Goal: Find specific page/section: Find specific page/section

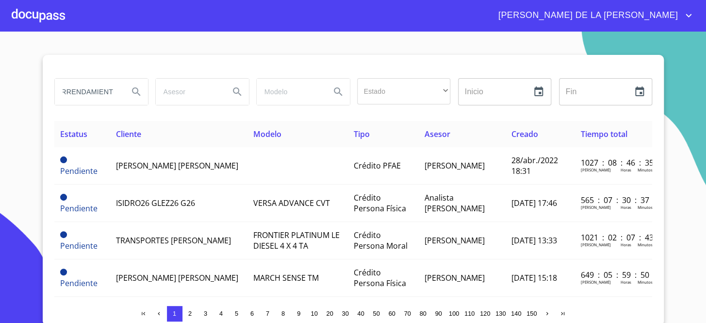
scroll to position [0, 11]
type input "ARRENDAMIENTO"
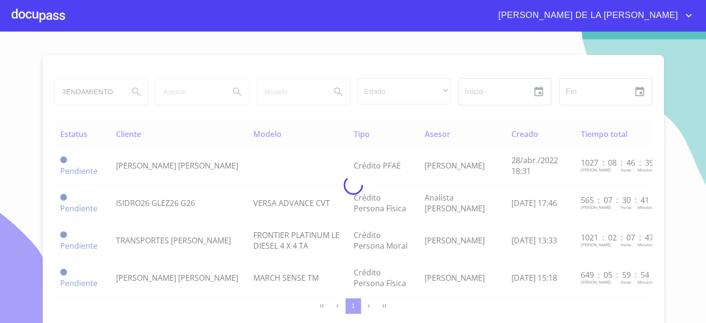
scroll to position [0, 0]
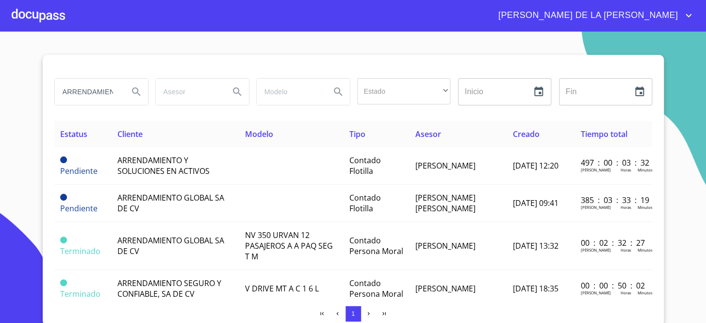
click at [34, 68] on section "ARRENDAMIENTO Estado ​ ​ Inicio ​ Fin ​ Estatus Cliente Modelo Tipo Asesor Crea…" at bounding box center [353, 177] width 706 height 291
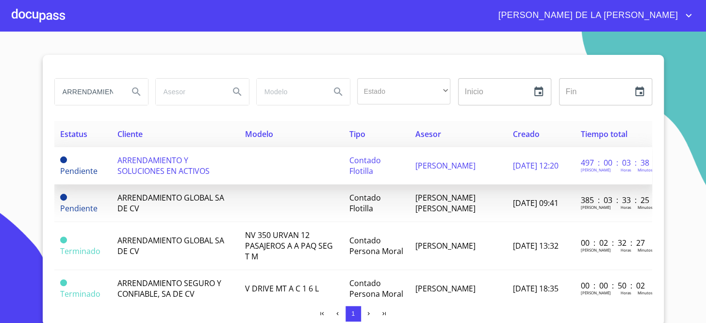
click at [166, 169] on span "ARRENDAMIENTO Y SOLUCIONES EN ACTIVOS" at bounding box center [163, 165] width 92 height 21
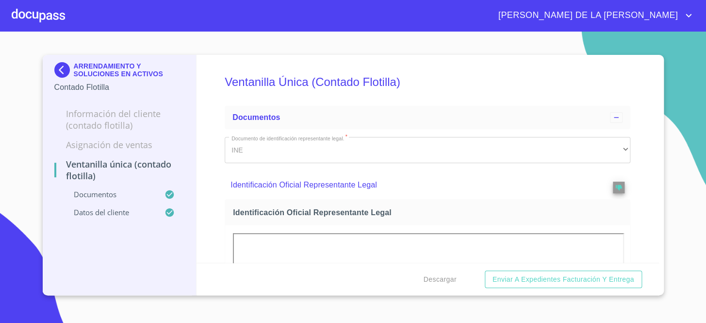
click at [51, 67] on div "ARRENDAMIENTO Y SOLUCIONES EN ACTIVOS Contado Flotilla Información del Cliente …" at bounding box center [120, 175] width 154 height 240
click at [61, 69] on img at bounding box center [63, 70] width 19 height 16
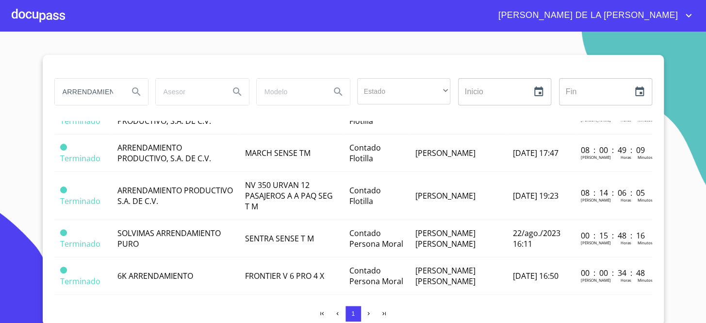
scroll to position [0, 11]
drag, startPoint x: 103, startPoint y: 90, endPoint x: 171, endPoint y: 94, distance: 68.5
click at [171, 94] on div "ARRENDAMIENTO Estado ​ ​ Inicio ​ Fin ​" at bounding box center [352, 91] width 605 height 35
type input "ARRENDAMIENTO Y SOLUCIONES"
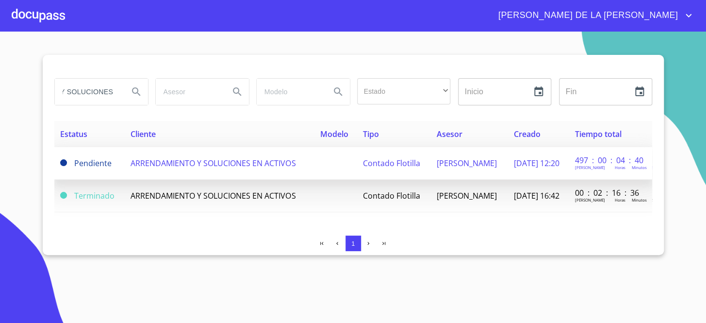
scroll to position [0, 0]
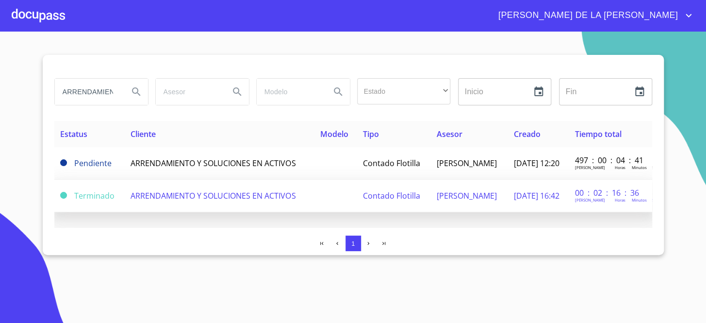
drag, startPoint x: 239, startPoint y: 161, endPoint x: 262, endPoint y: 199, distance: 44.8
click at [262, 199] on td "ARRENDAMIENTO Y SOLUCIONES EN ACTIVOS" at bounding box center [219, 195] width 189 height 32
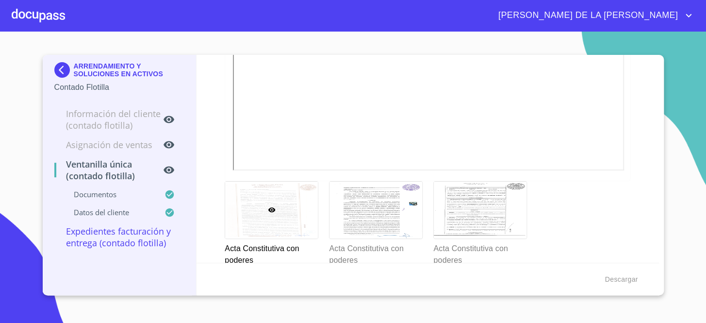
scroll to position [1696, 0]
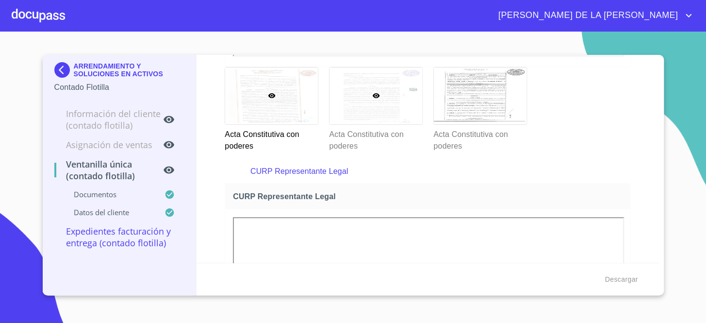
click at [368, 119] on div at bounding box center [375, 95] width 93 height 56
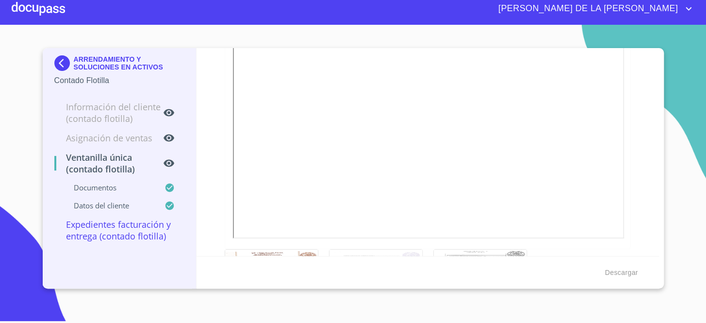
scroll to position [1730, 0]
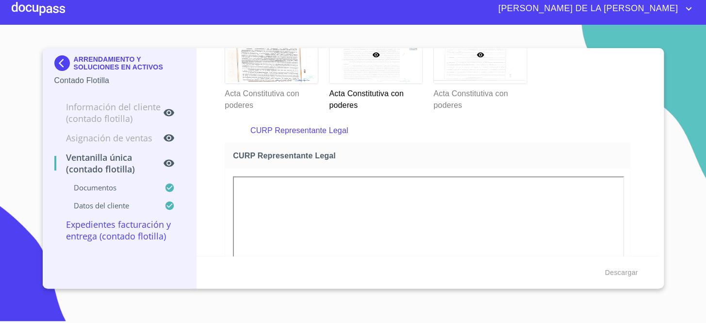
click at [489, 67] on div at bounding box center [480, 55] width 93 height 56
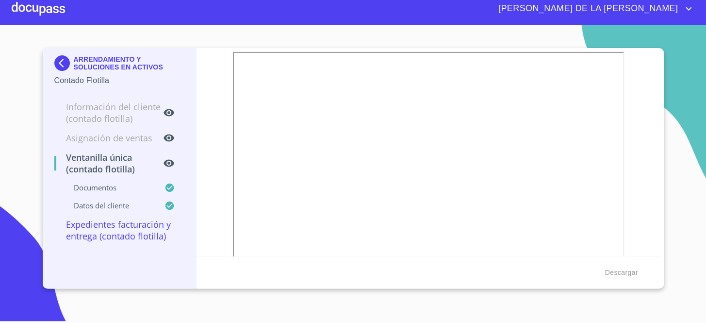
scroll to position [1421, 0]
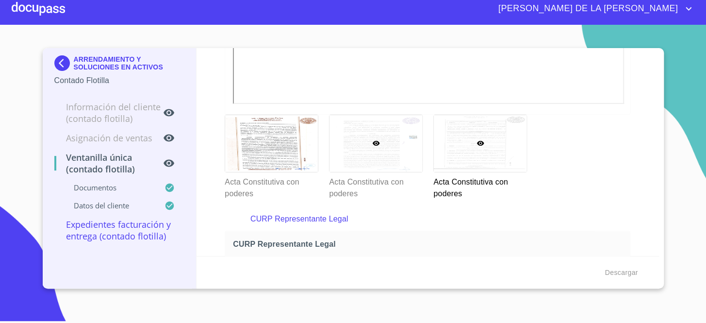
click at [374, 120] on div at bounding box center [375, 143] width 93 height 56
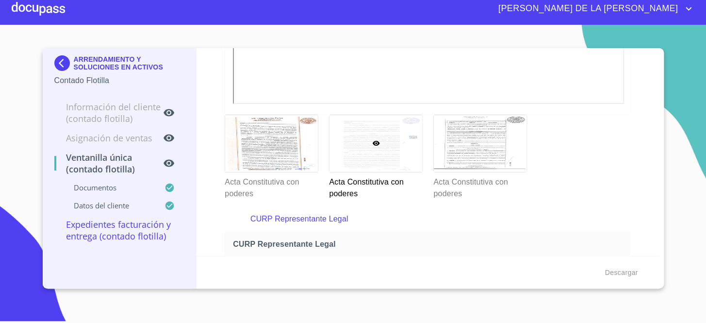
scroll to position [1377, 0]
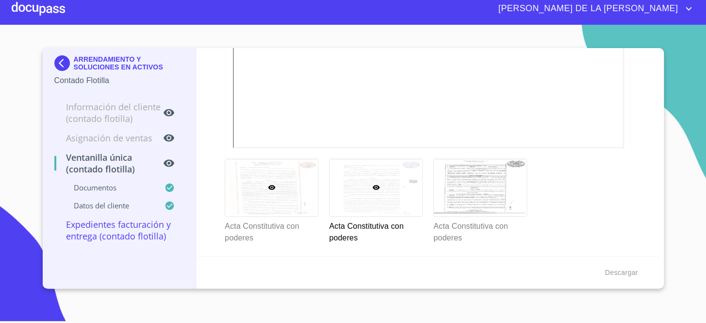
click at [258, 178] on div at bounding box center [271, 187] width 93 height 56
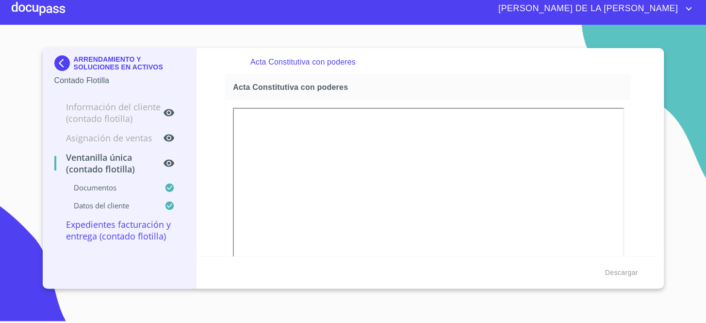
scroll to position [1421, 0]
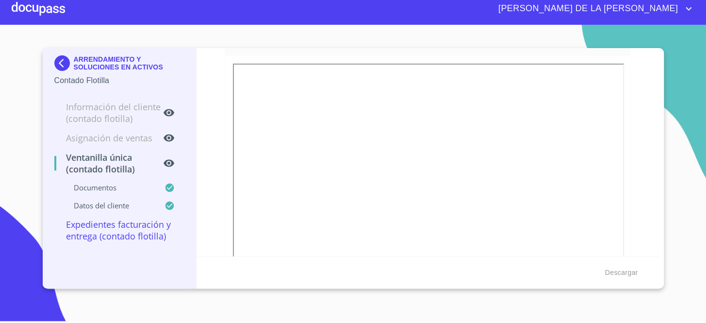
click at [72, 65] on img at bounding box center [63, 63] width 19 height 16
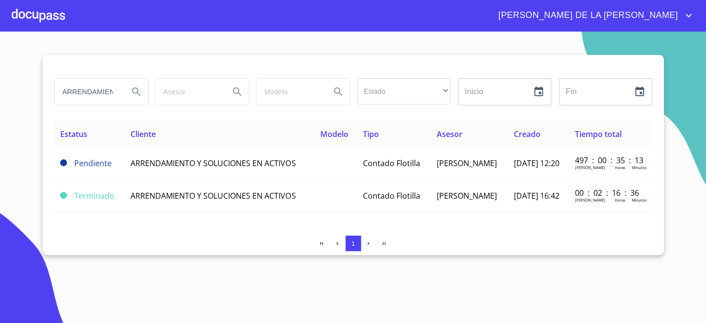
click at [96, 86] on input "ARRENDAMIENTO Y SOLUCIONES" at bounding box center [88, 92] width 66 height 26
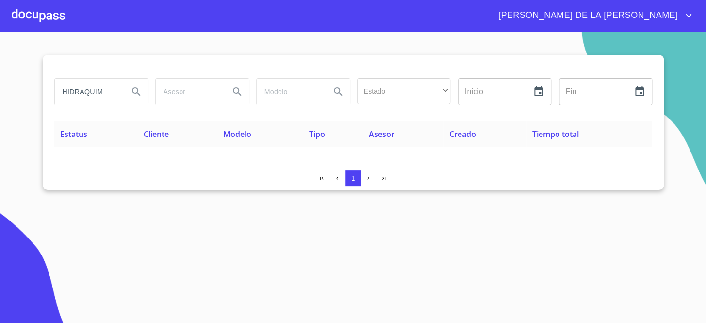
drag, startPoint x: 106, startPoint y: 89, endPoint x: 30, endPoint y: 97, distance: 77.0
click at [30, 97] on section "HIDRAQUIM Estado ​ ​ Inicio ​ Fin ​ Estatus Cliente Modelo Tipo Asesor Creado T…" at bounding box center [353, 177] width 706 height 291
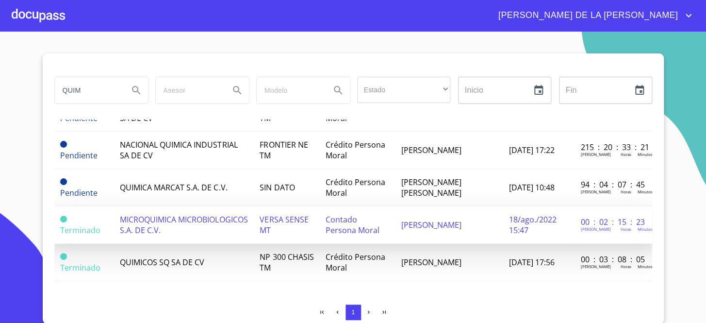
scroll to position [2, 0]
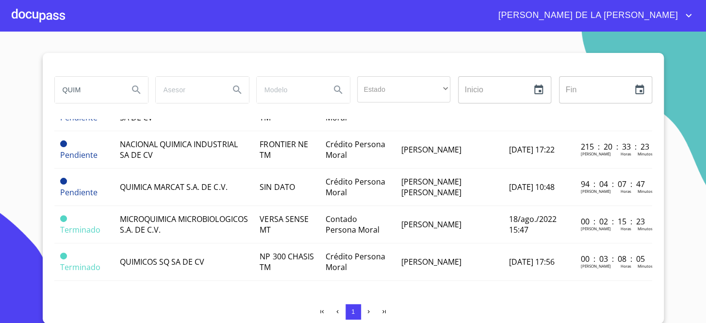
drag, startPoint x: 104, startPoint y: 81, endPoint x: 0, endPoint y: 88, distance: 104.0
click at [0, 91] on section "QUIM Estado ​ ​ Inicio ​ Fin ​ Estatus Cliente Modelo Tipo Asesor Creado Tiempo…" at bounding box center [353, 177] width 706 height 291
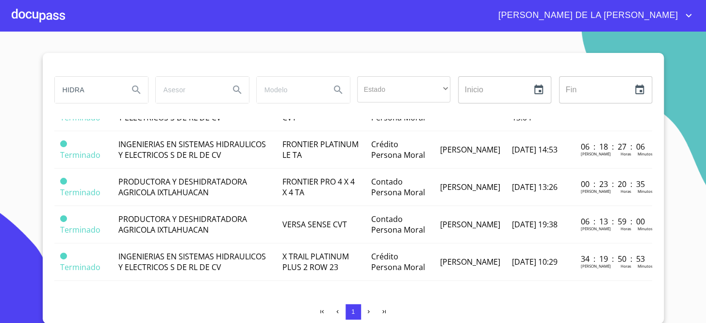
click at [93, 90] on input "HIDRA" at bounding box center [88, 90] width 66 height 26
type input "HIDRAQIM"
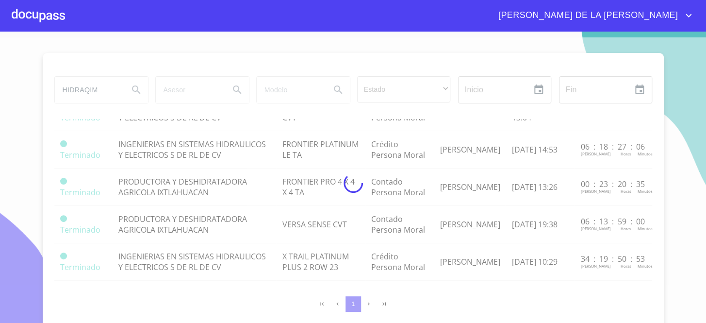
scroll to position [0, 0]
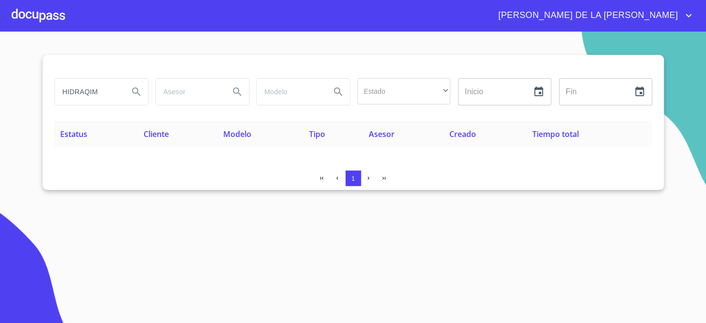
drag, startPoint x: 101, startPoint y: 94, endPoint x: 32, endPoint y: 94, distance: 68.9
click at [32, 94] on section "HIDRAQIM Estado ​ ​ Inicio ​ Fin ​ Estatus Cliente Modelo Tipo Asesor Creado Ti…" at bounding box center [353, 177] width 706 height 291
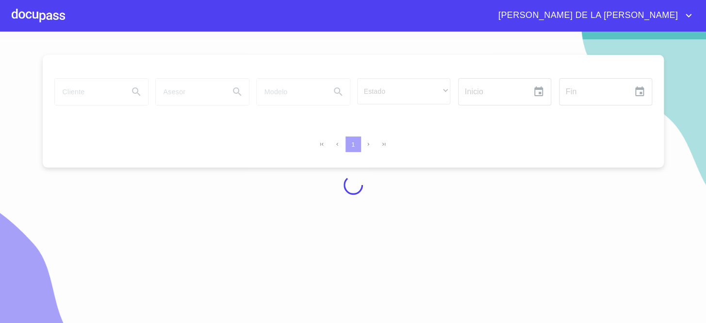
drag, startPoint x: 394, startPoint y: 65, endPoint x: 0, endPoint y: 95, distance: 395.0
click at [0, 95] on div at bounding box center [353, 184] width 706 height 291
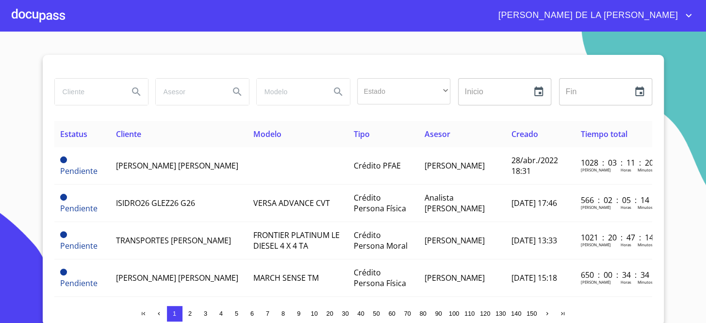
click at [87, 84] on input "search" at bounding box center [88, 92] width 66 height 26
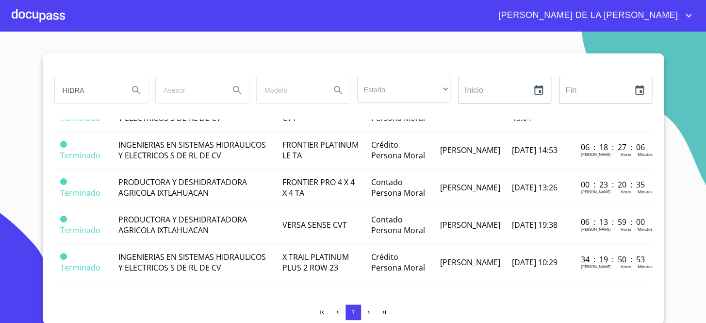
scroll to position [2, 0]
click at [2, 211] on section "HIDRA Estado ​ ​ Inicio ​ Fin ​ Estatus Cliente Modelo Tipo Asesor Creado Tiemp…" at bounding box center [353, 177] width 706 height 291
drag, startPoint x: 88, startPoint y: 90, endPoint x: 34, endPoint y: 88, distance: 54.3
click at [34, 88] on section "HIDRA Estado ​ ​ Inicio ​ Fin ​ Estatus Cliente Modelo Tipo Asesor Creado Tiemp…" at bounding box center [353, 177] width 706 height 291
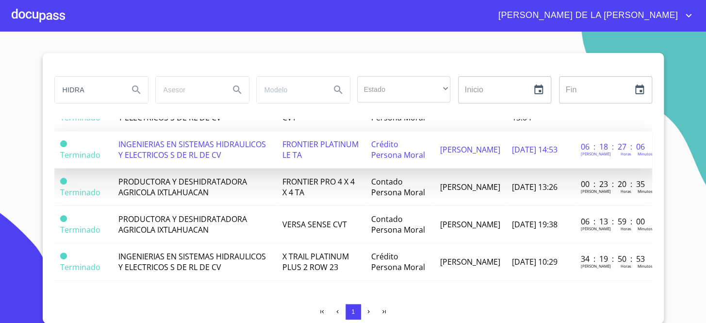
type input "HIDRA"
click at [125, 78] on button "Search" at bounding box center [136, 89] width 23 height 23
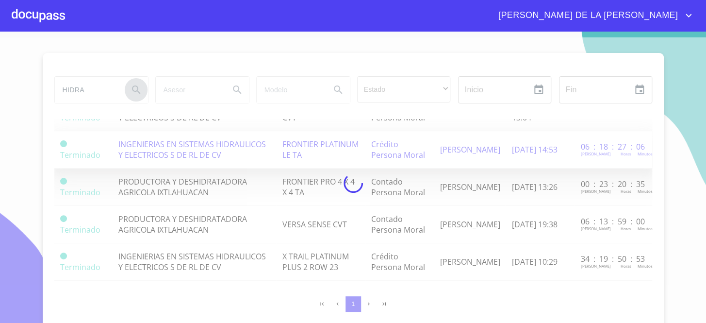
type button "HIDRA"
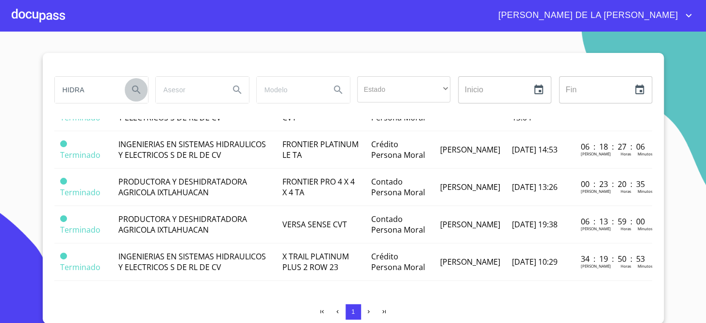
click at [83, 87] on input "HIDRA" at bounding box center [88, 90] width 66 height 26
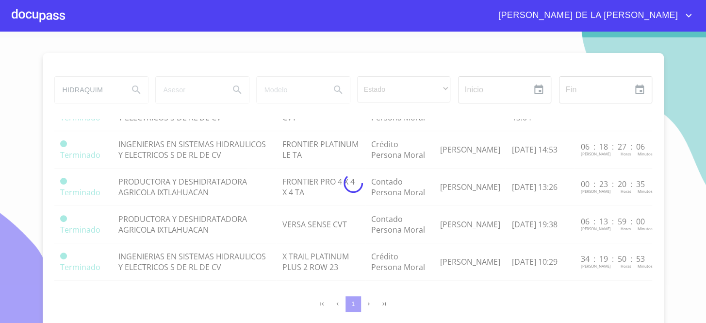
scroll to position [0, 0]
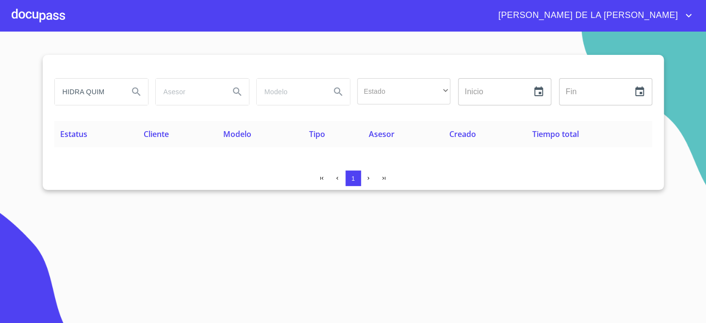
type input "HIDRA QUIM"
